Goal: Transaction & Acquisition: Purchase product/service

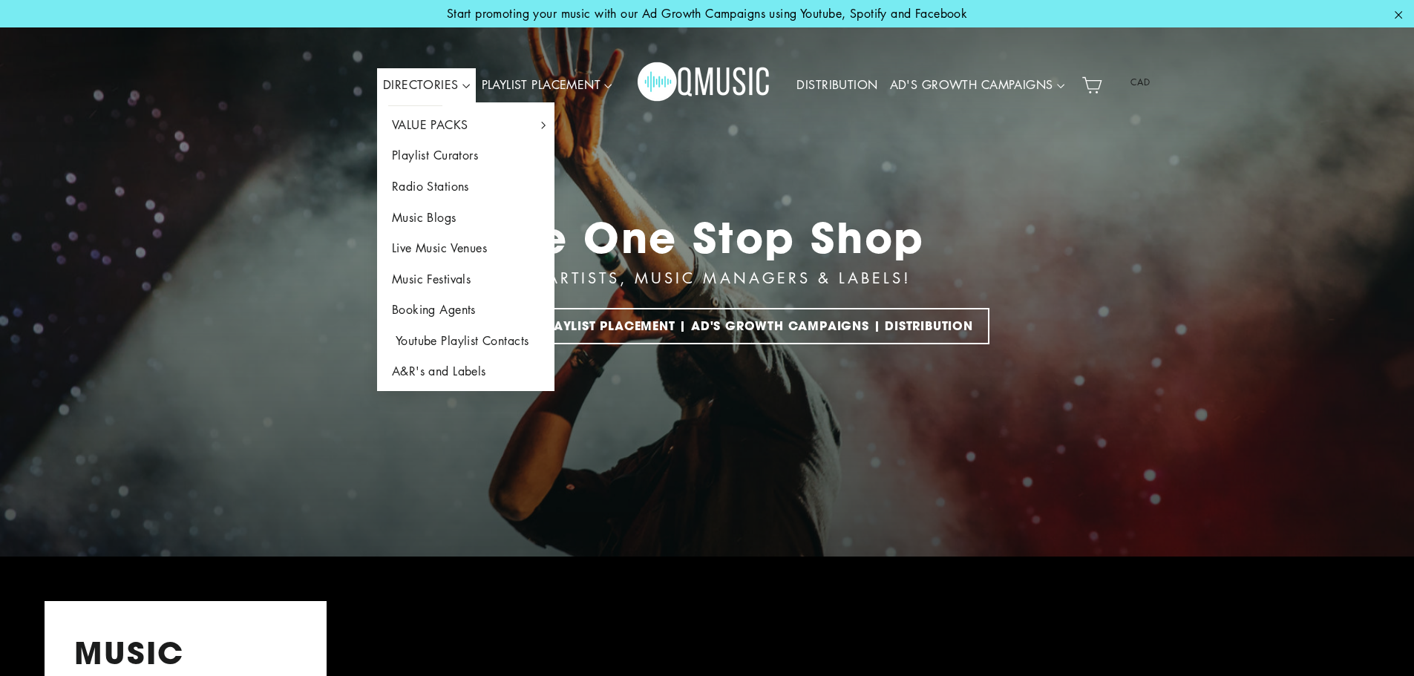
click at [460, 349] on link "Youtube Playlist Contacts" at bounding box center [466, 341] width 178 height 31
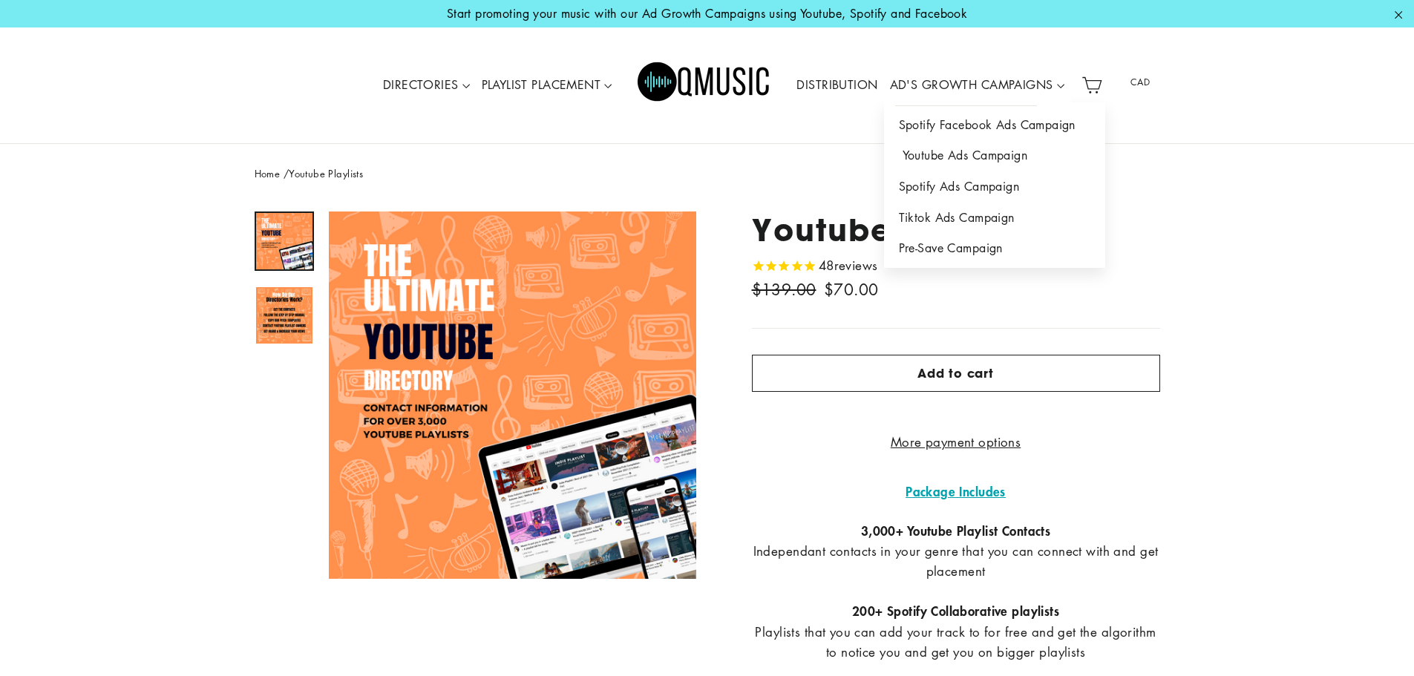
click at [944, 152] on link "Youtube Ads Campaign" at bounding box center [994, 155] width 221 height 31
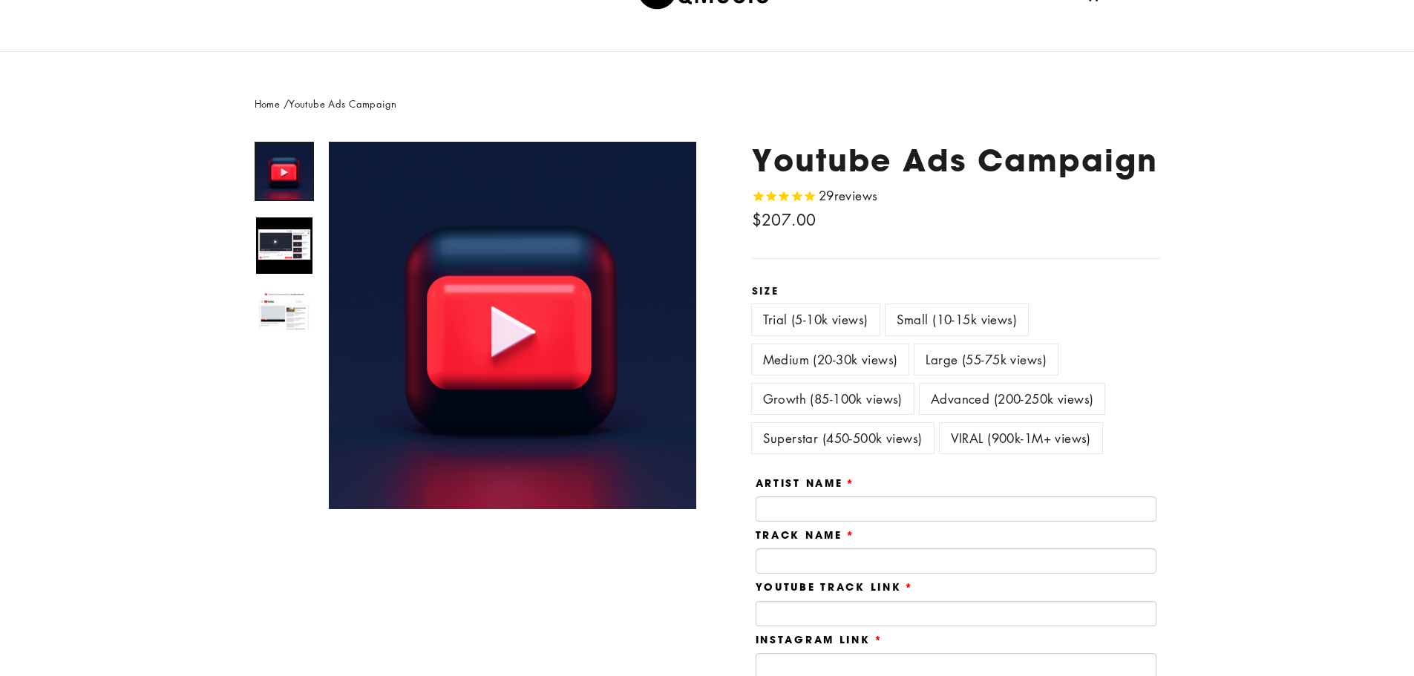
scroll to position [94, 0]
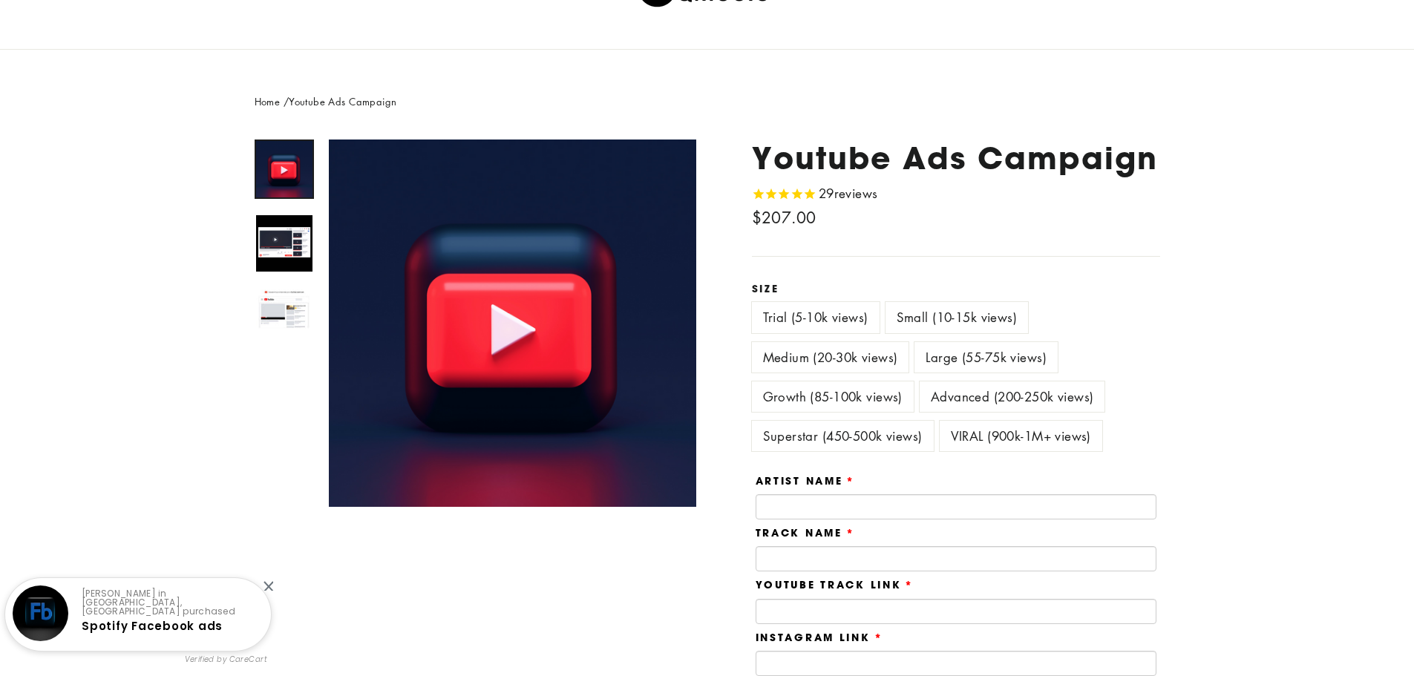
click at [976, 319] on label "Small (10-15k views)" at bounding box center [957, 317] width 143 height 30
